Goal: Transaction & Acquisition: Book appointment/travel/reservation

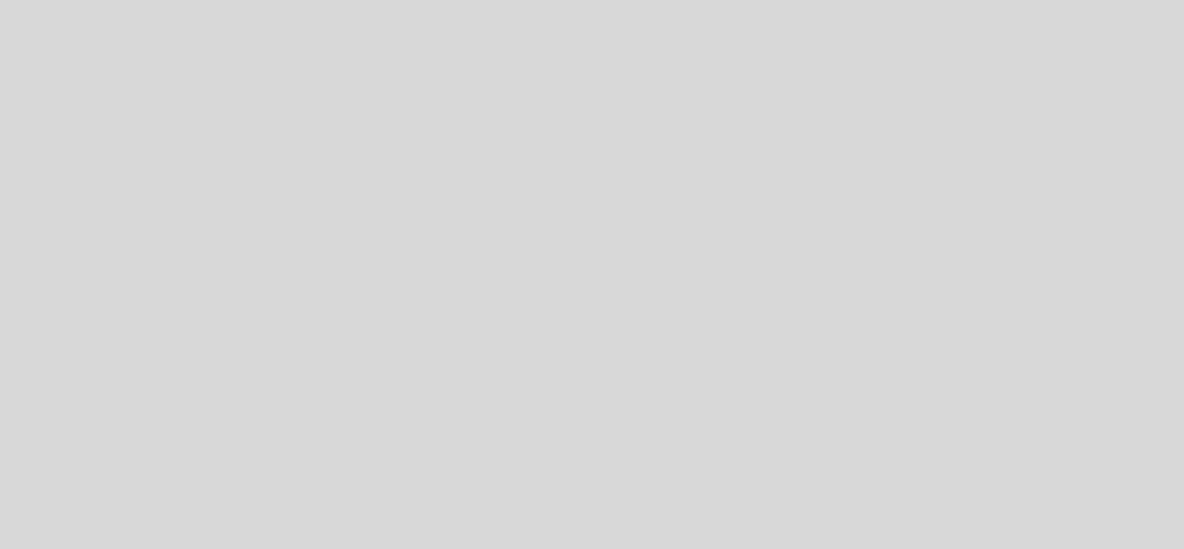
select select "es"
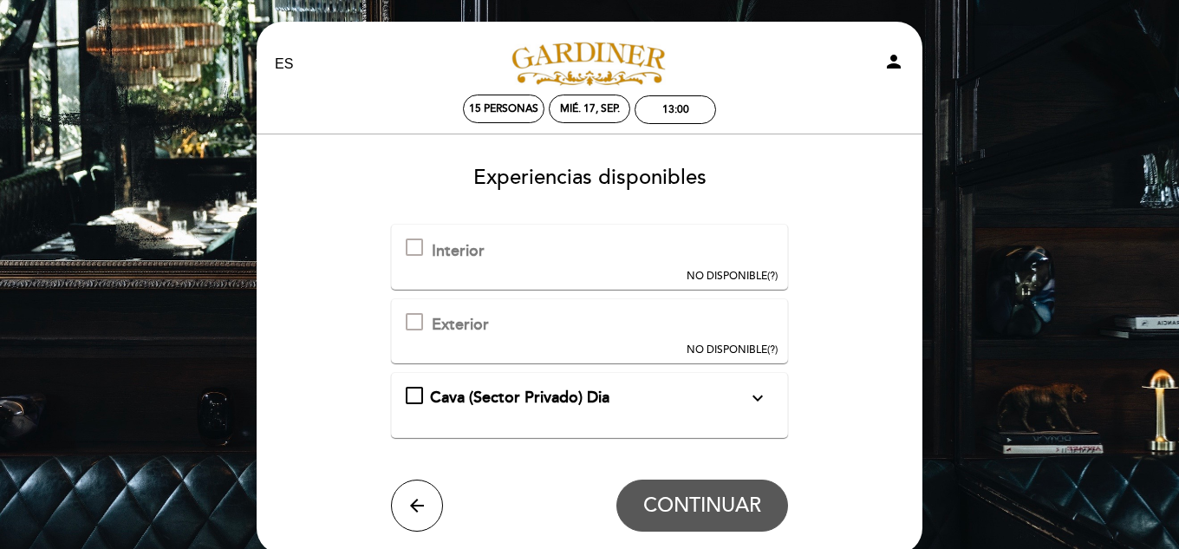
click at [422, 401] on div "Cava (Sector Privado) Dia expand_more La cava es un sector privado de máximo 22…" at bounding box center [590, 398] width 369 height 23
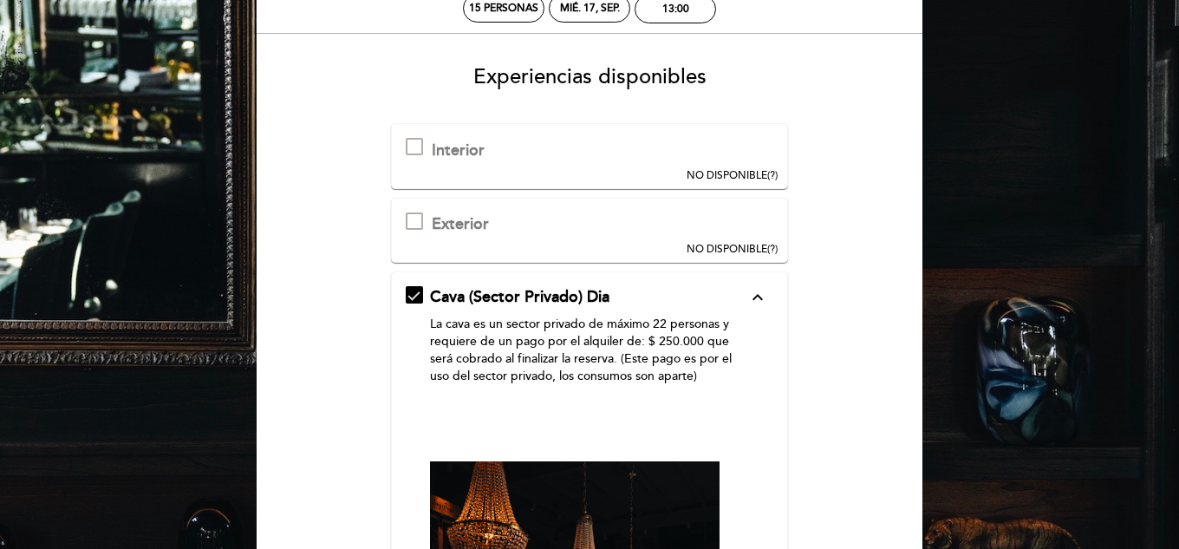
scroll to position [101, 0]
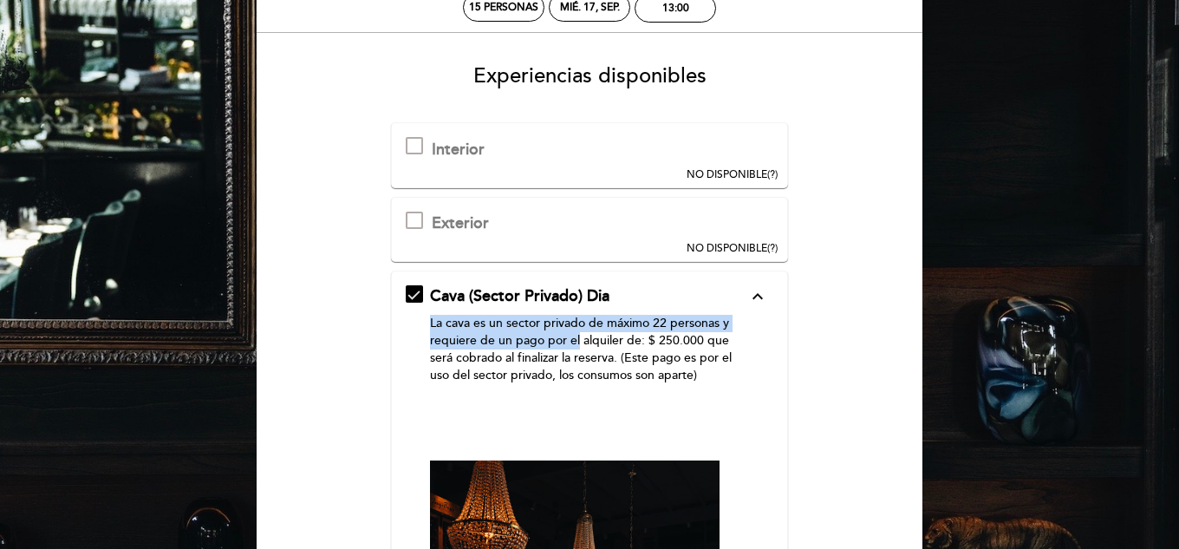
drag, startPoint x: 430, startPoint y: 326, endPoint x: 578, endPoint y: 339, distance: 148.8
click at [578, 339] on p "La cava es un sector privado de máximo 22 personas y requiere de un pago por el…" at bounding box center [589, 349] width 318 height 69
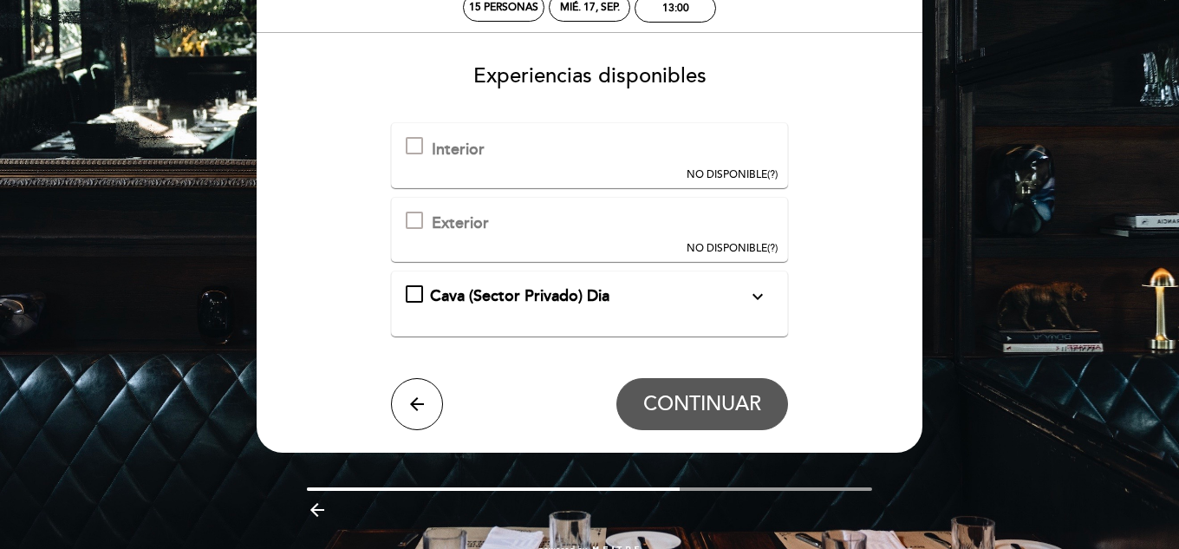
click at [764, 298] on icon "expand_more" at bounding box center [757, 296] width 21 height 21
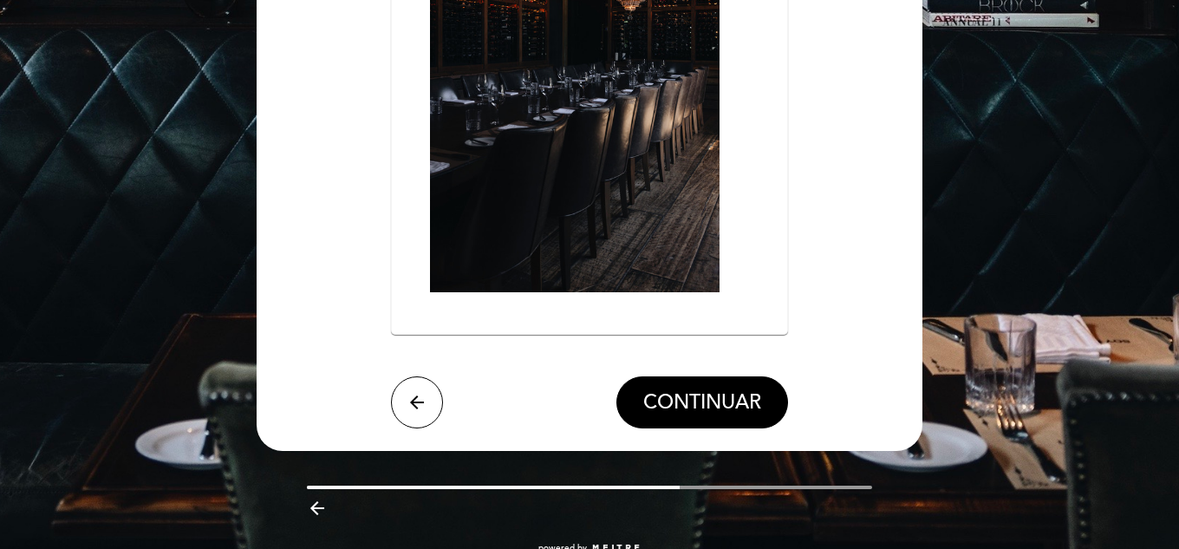
scroll to position [747, 0]
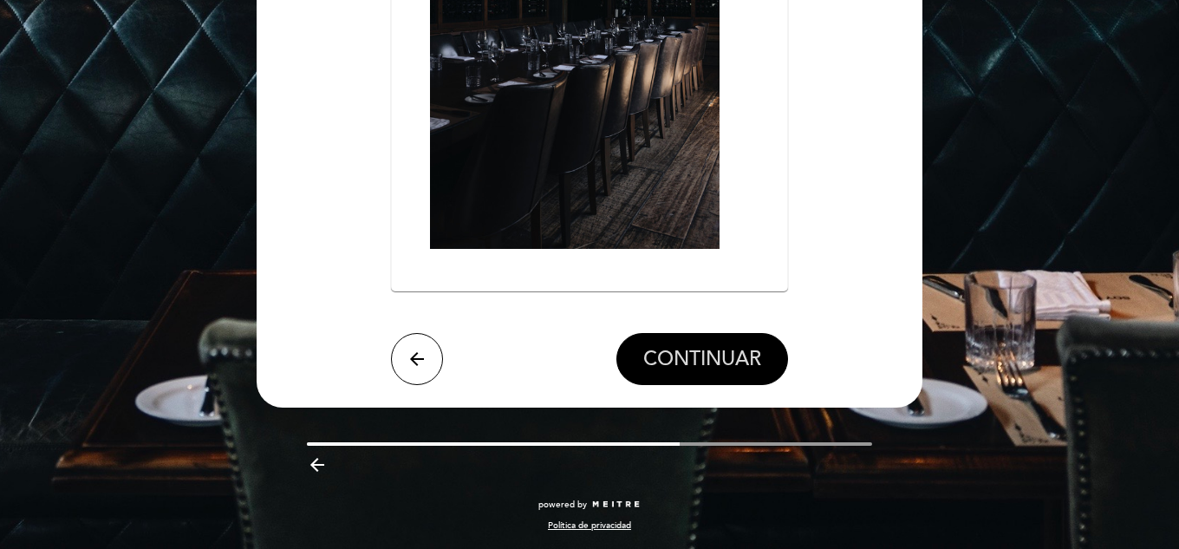
click at [725, 347] on span "CONTINUAR" at bounding box center [702, 359] width 118 height 24
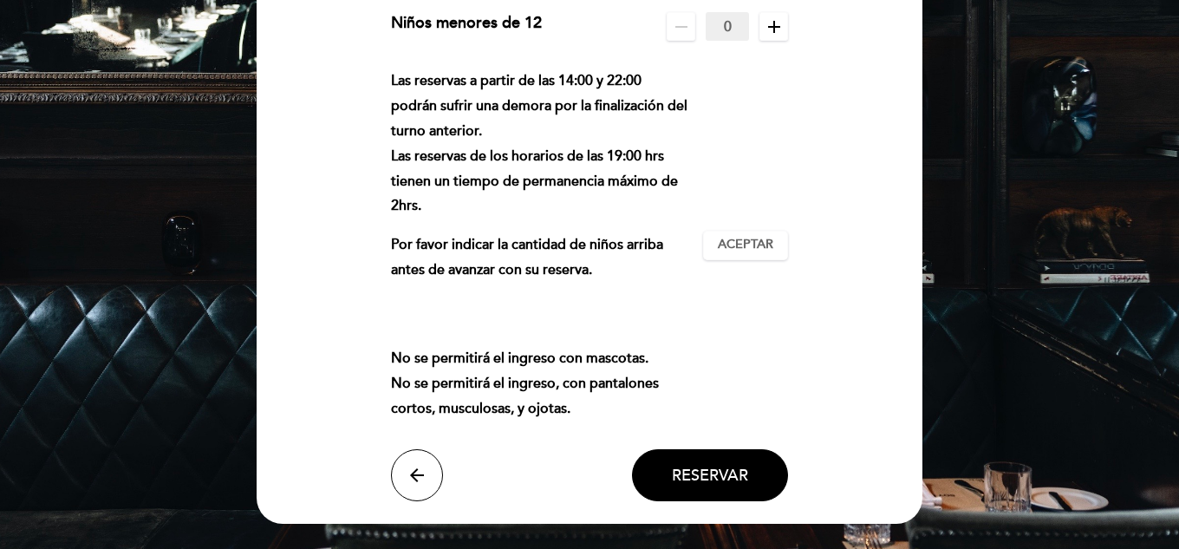
scroll to position [212, 0]
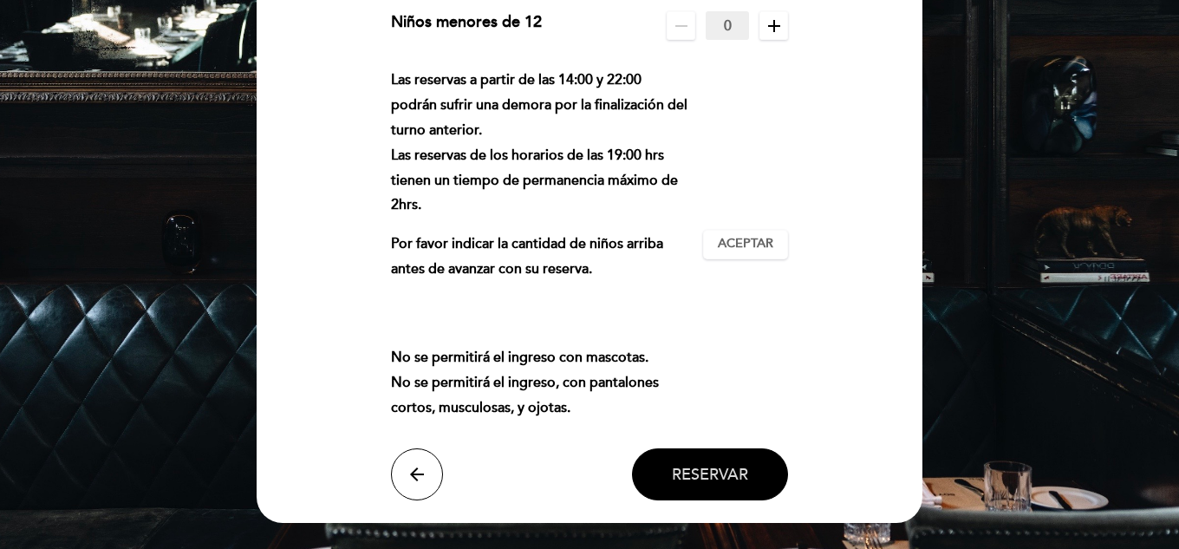
click at [710, 476] on span "Reservar" at bounding box center [710, 474] width 76 height 19
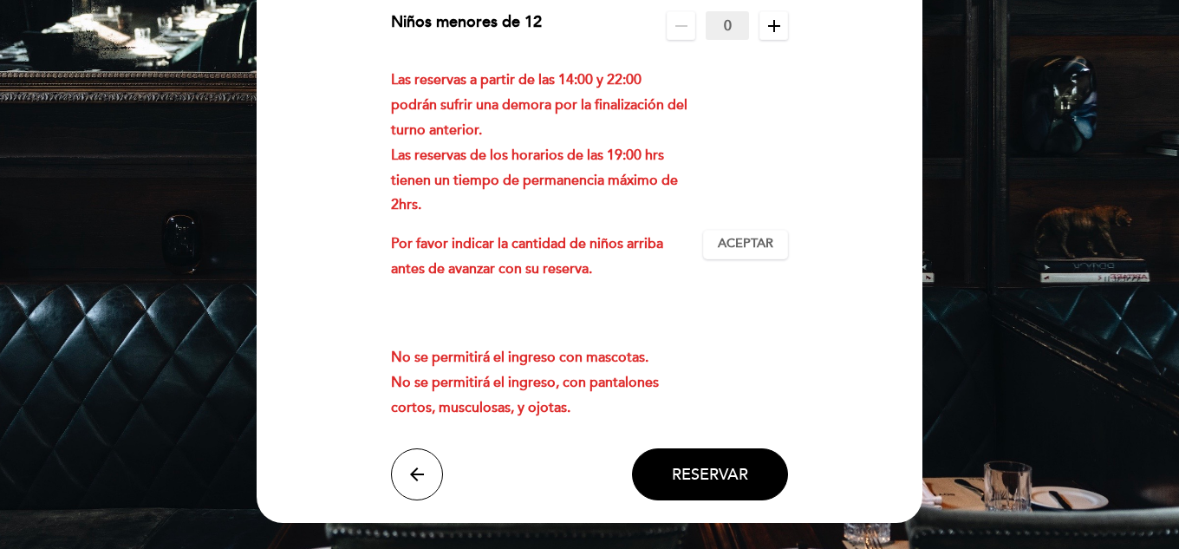
click at [757, 395] on div "Las reservas a partir de las 14:00 y 22:00 podrán sufrir una demora por la fina…" at bounding box center [590, 244] width 398 height 352
click at [414, 460] on button "arrow_back" at bounding box center [417, 474] width 52 height 52
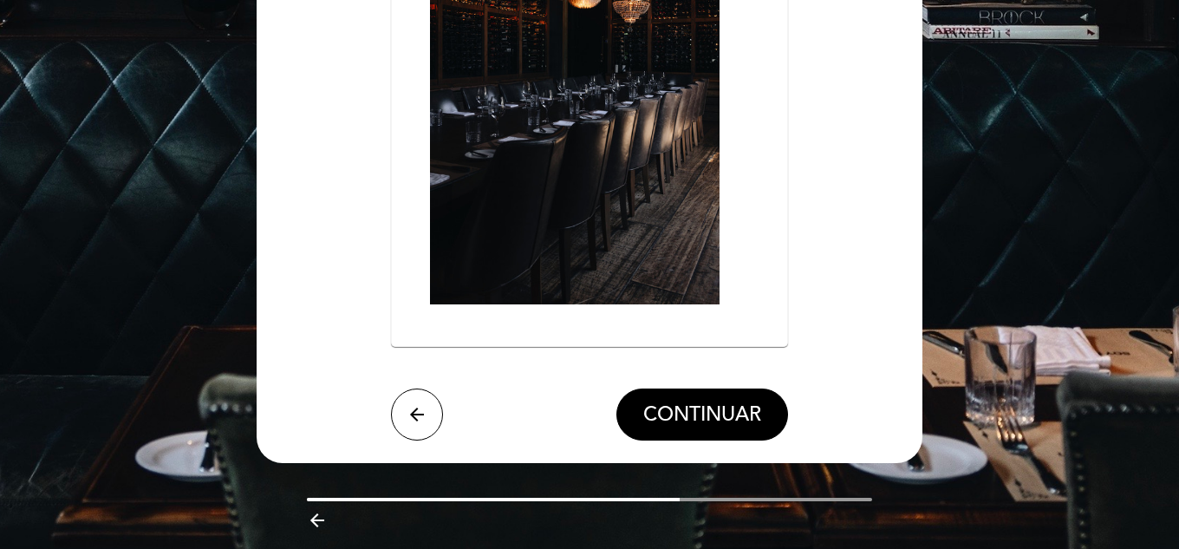
scroll to position [747, 0]
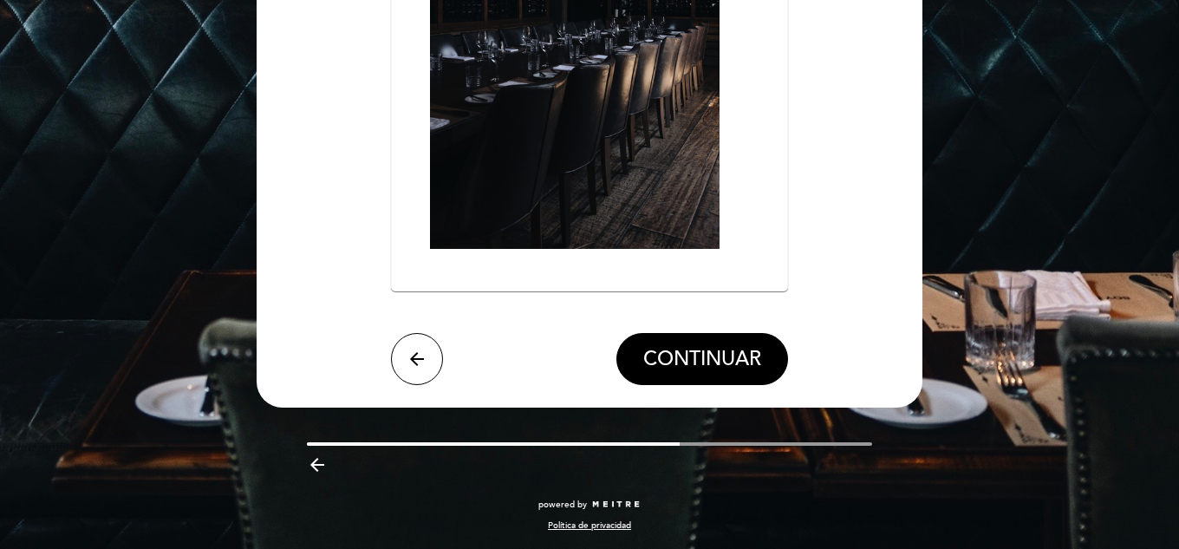
click at [309, 468] on icon "arrow_backward" at bounding box center [317, 464] width 21 height 21
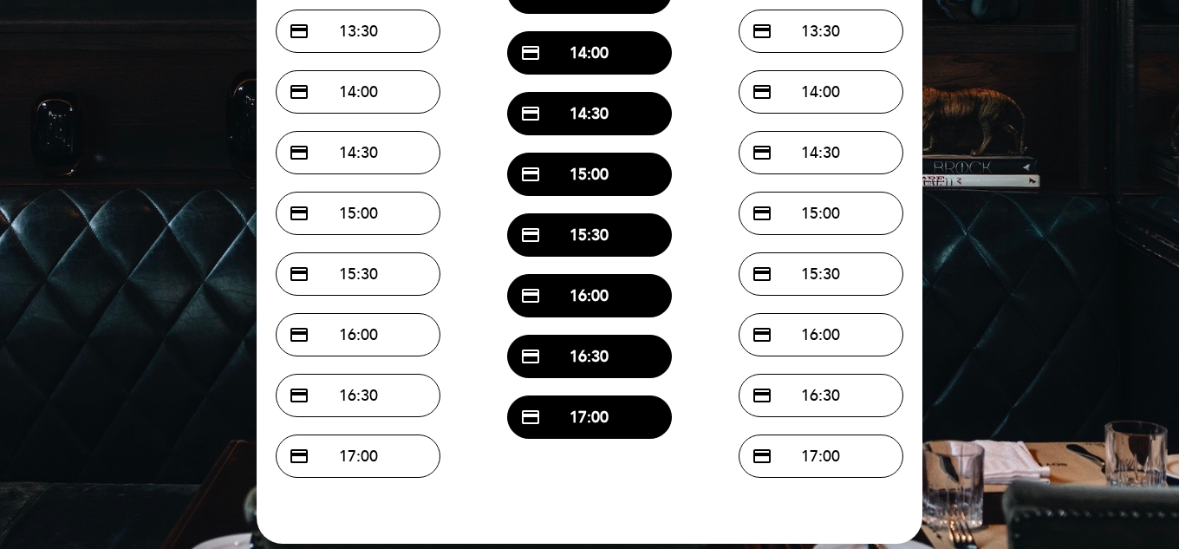
scroll to position [577, 0]
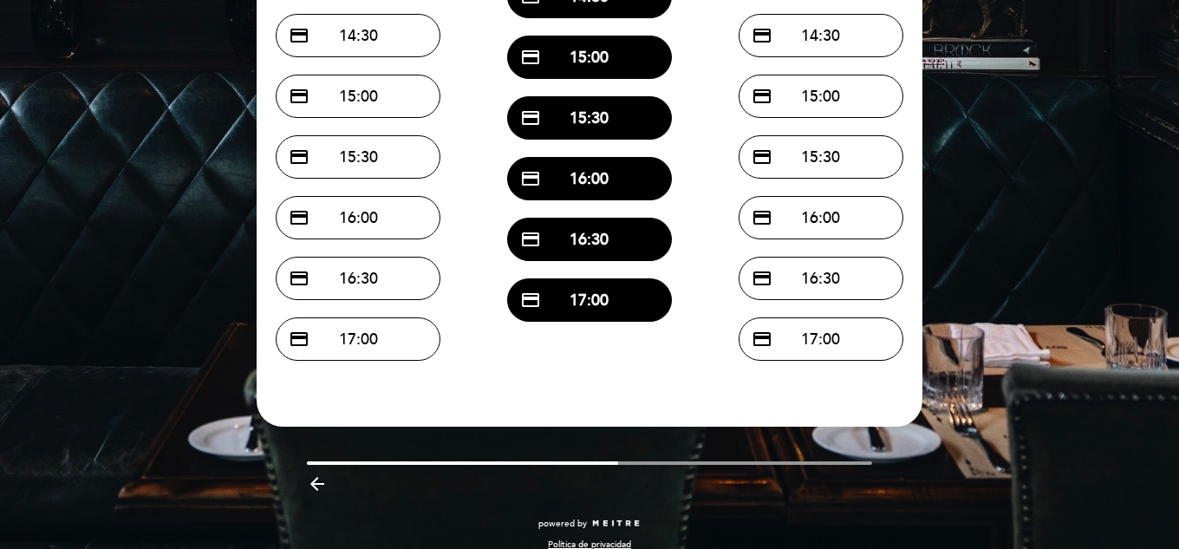
click at [320, 473] on icon "arrow_backward" at bounding box center [317, 483] width 21 height 21
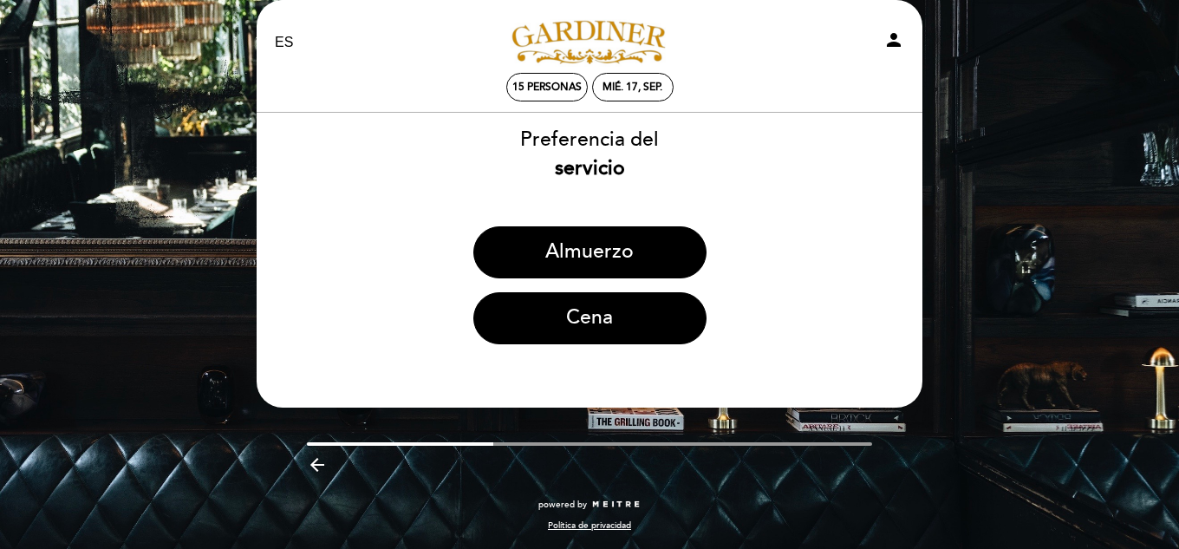
click at [320, 465] on icon "arrow_backward" at bounding box center [317, 464] width 21 height 21
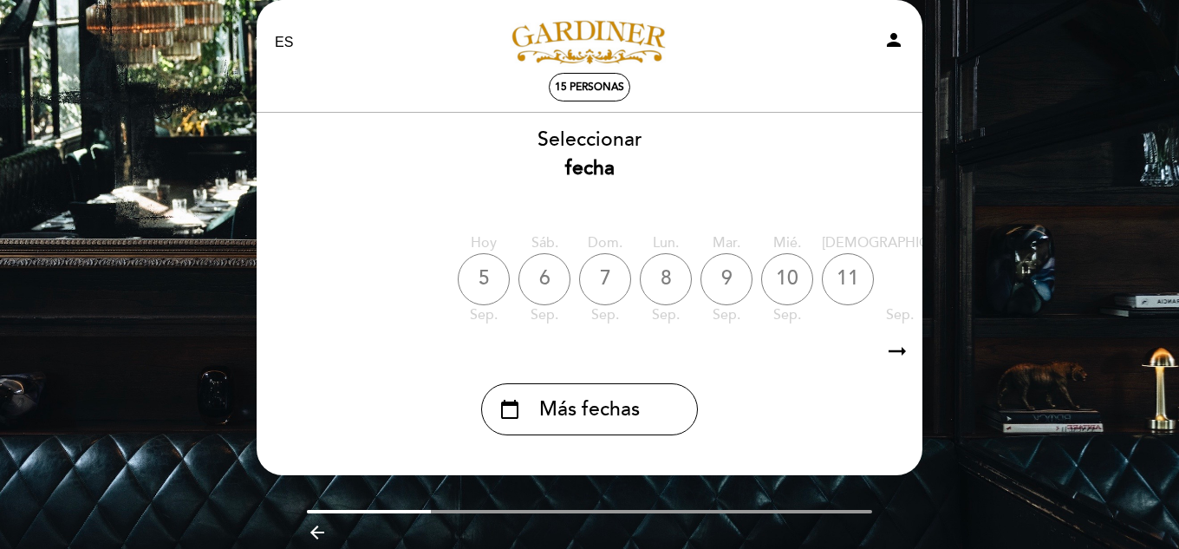
click at [313, 541] on icon "arrow_backward" at bounding box center [317, 532] width 21 height 21
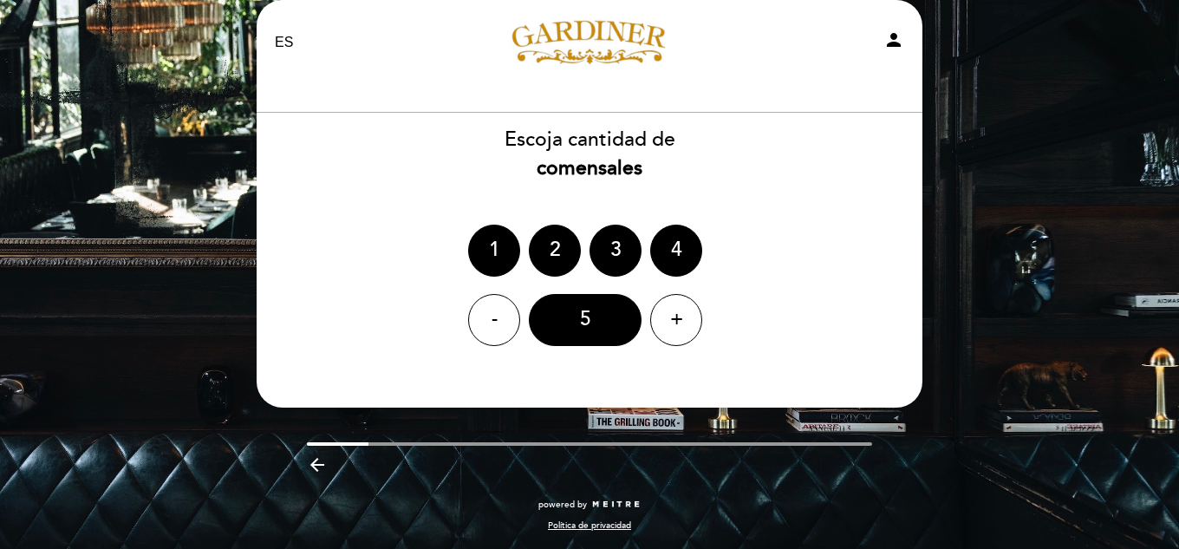
click at [316, 473] on icon "arrow_backward" at bounding box center [317, 464] width 21 height 21
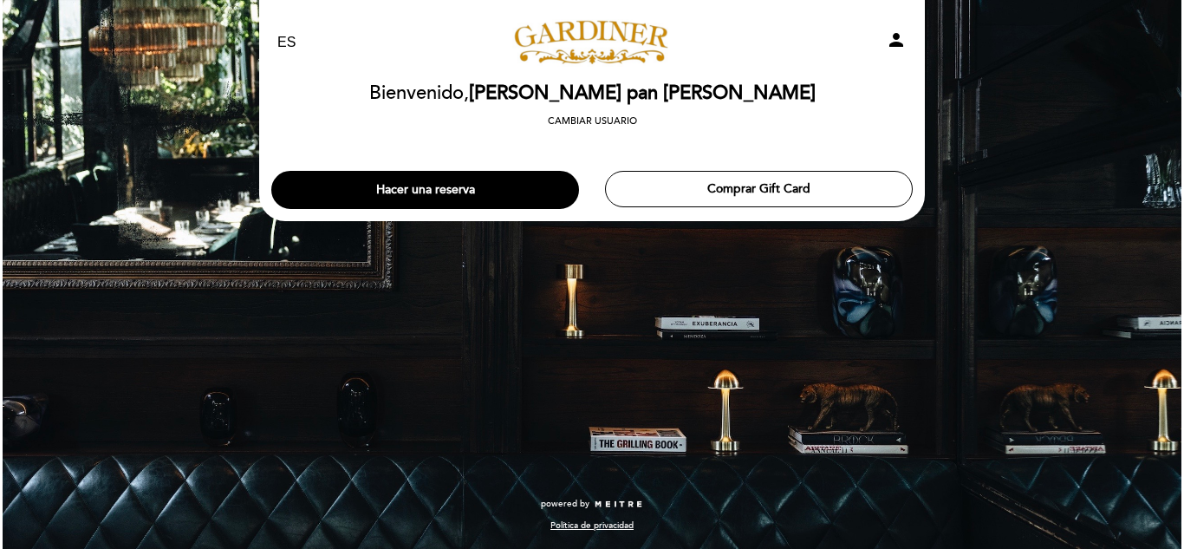
scroll to position [0, 0]
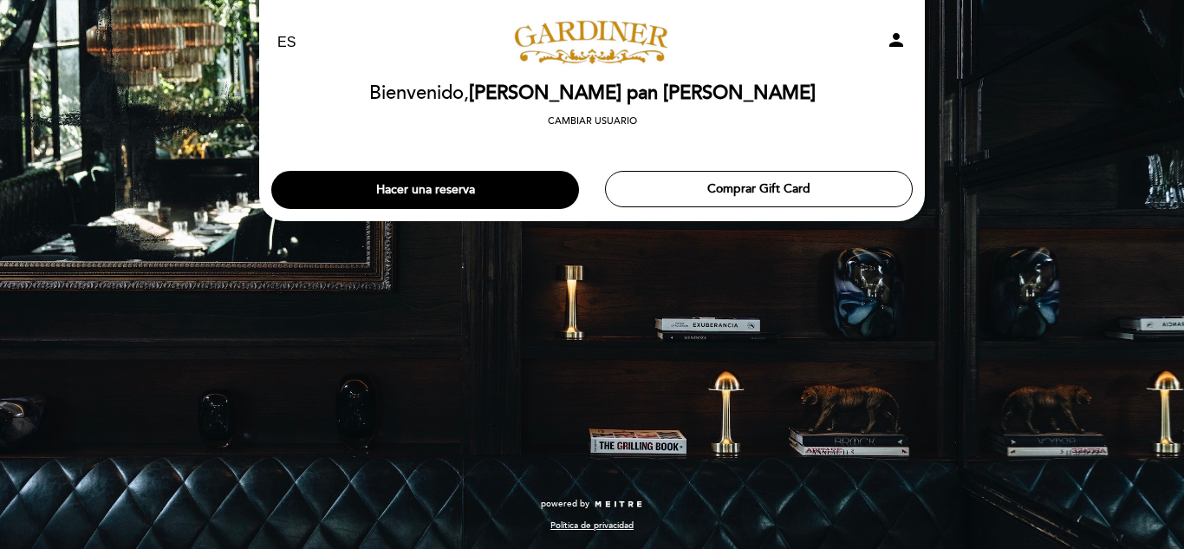
click at [727, 314] on div "EN ES PT [PERSON_NAME] person [GEOGRAPHIC_DATA] Bienvenido, [PERSON_NAME] pan […" at bounding box center [592, 158] width 692 height 316
